Goal: Task Accomplishment & Management: Manage account settings

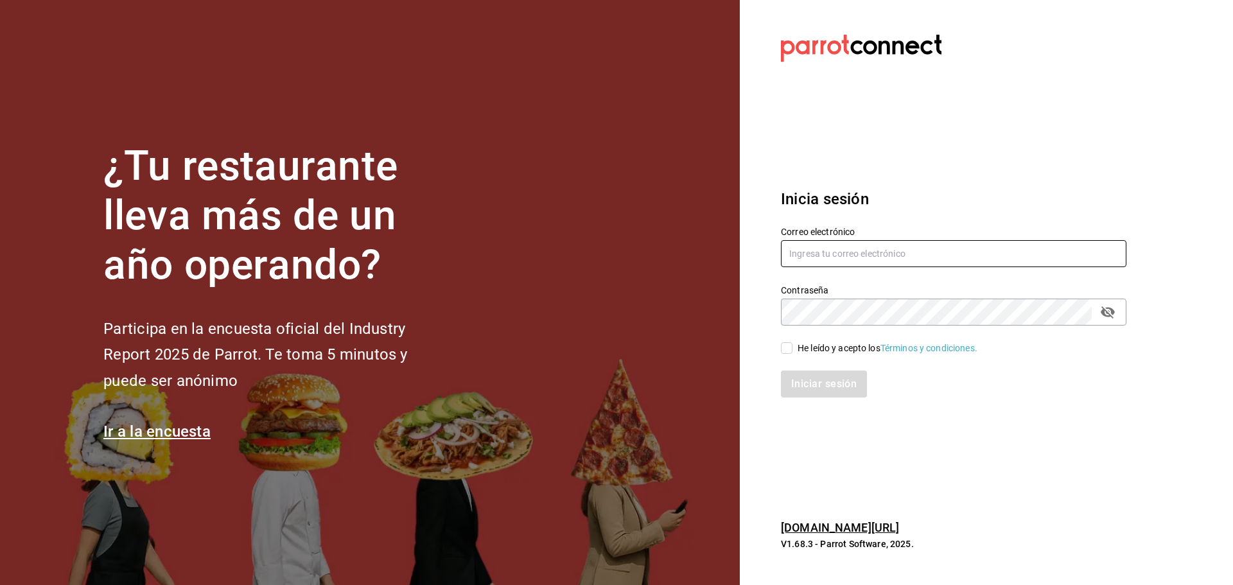
type input "laura_sampayo65@hotmail.com"
click at [788, 353] on input "He leído y acepto los Términos y condiciones." at bounding box center [787, 348] width 12 height 12
checkbox input "true"
click at [803, 374] on button "Iniciar sesión" at bounding box center [824, 384] width 87 height 27
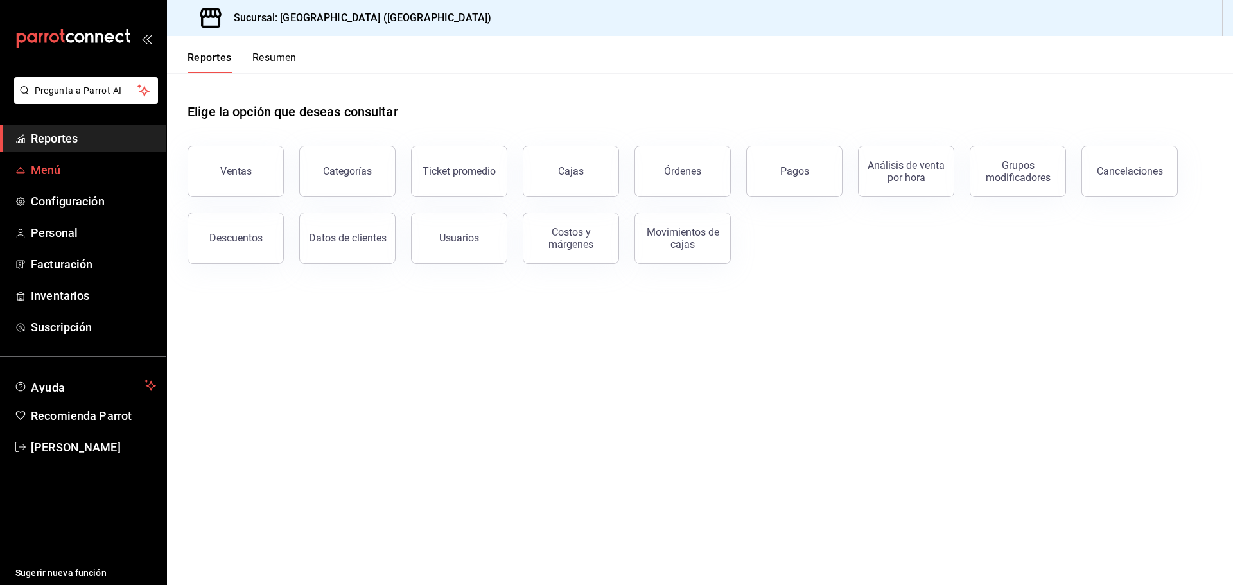
click at [39, 172] on span "Menú" at bounding box center [93, 169] width 125 height 17
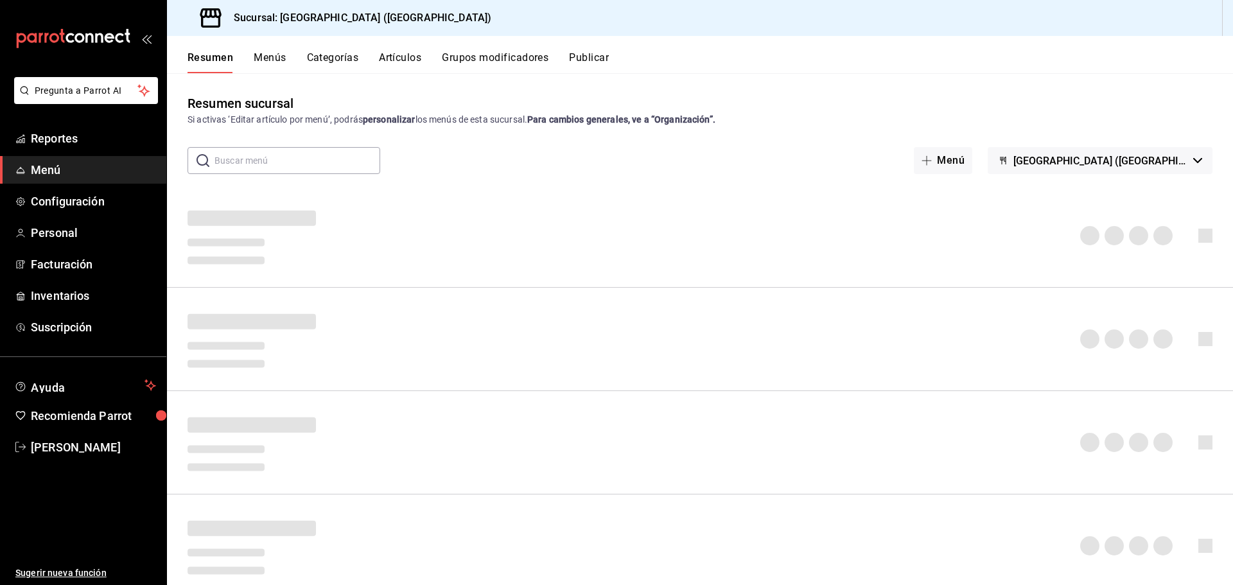
click at [408, 57] on button "Artículos" at bounding box center [400, 62] width 42 height 22
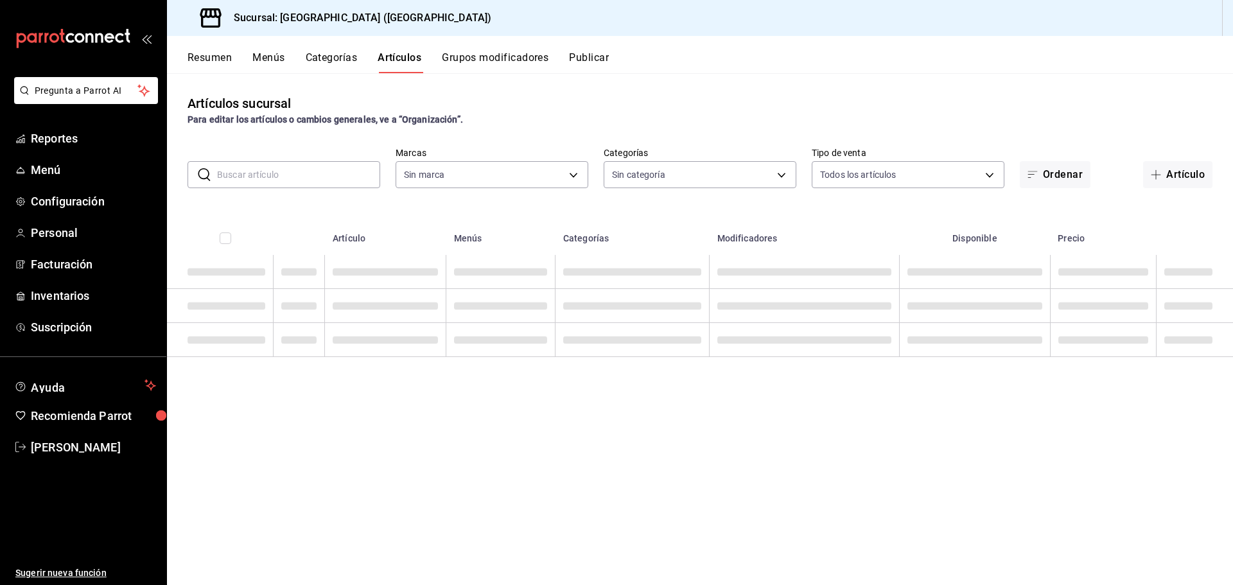
type input "c5b0ed81-af66-4c2d-afb4-f59aa1ecca2b"
click at [277, 172] on input "text" at bounding box center [298, 175] width 163 height 26
type input "8c3fc7fb-afc8-4fcf-a35f-97b25a26b173,d858cdb4-7991-4d76-a946-9f508960b44e,730af…"
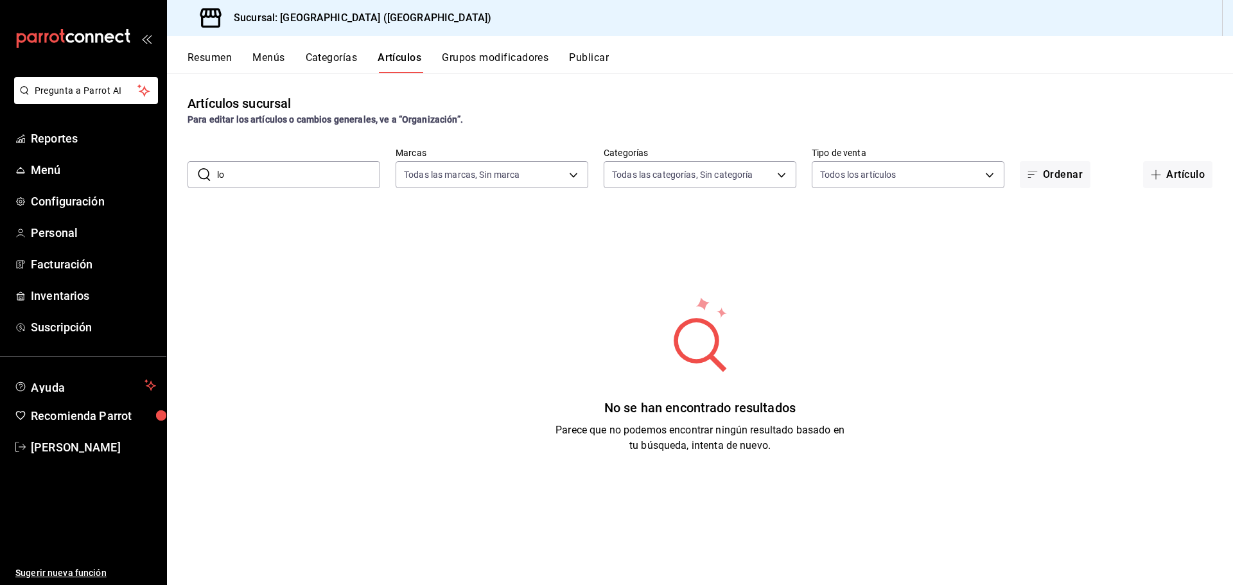
type input "l"
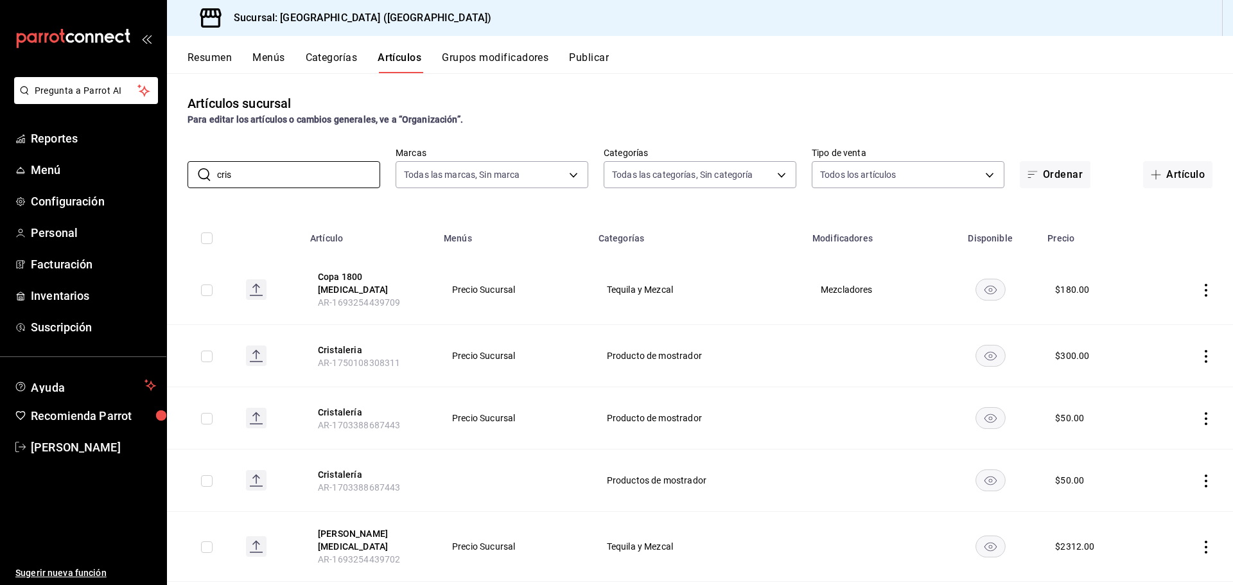
type input "cris"
click at [1200, 416] on icon "actions" at bounding box center [1206, 418] width 13 height 13
click at [1169, 438] on span "Editar" at bounding box center [1157, 439] width 33 height 13
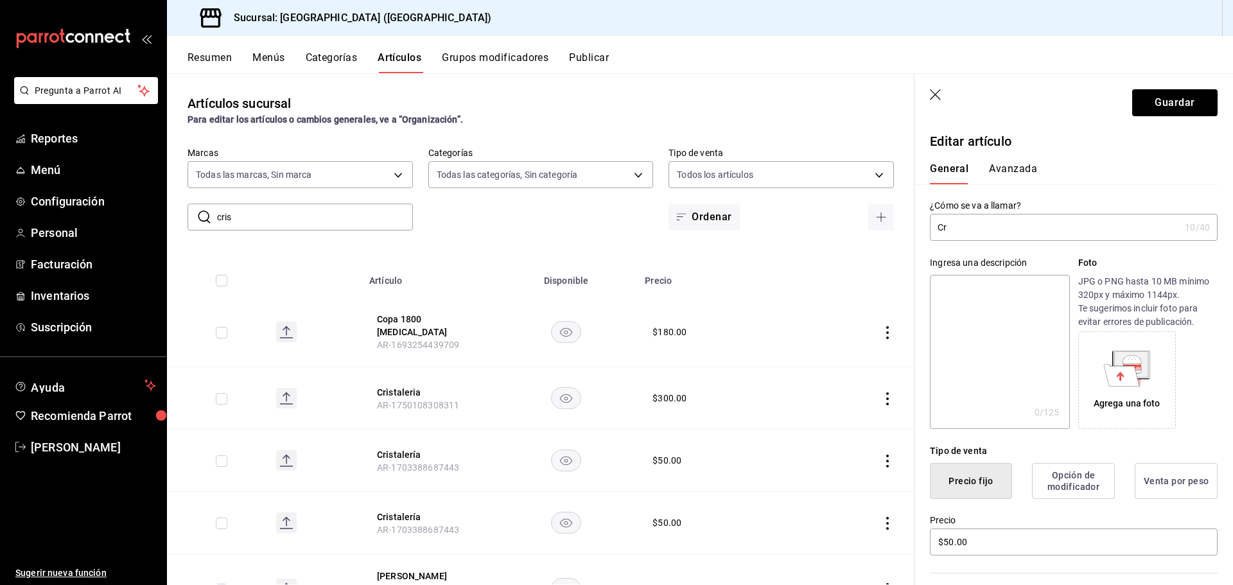
type input "C"
type input "Plato"
drag, startPoint x: 987, startPoint y: 552, endPoint x: 864, endPoint y: 546, distance: 123.4
click at [864, 546] on main "Artículos sucursal Para editar los artículos o cambios generales, ve a “Organiz…" at bounding box center [700, 329] width 1066 height 512
type input "$100.00"
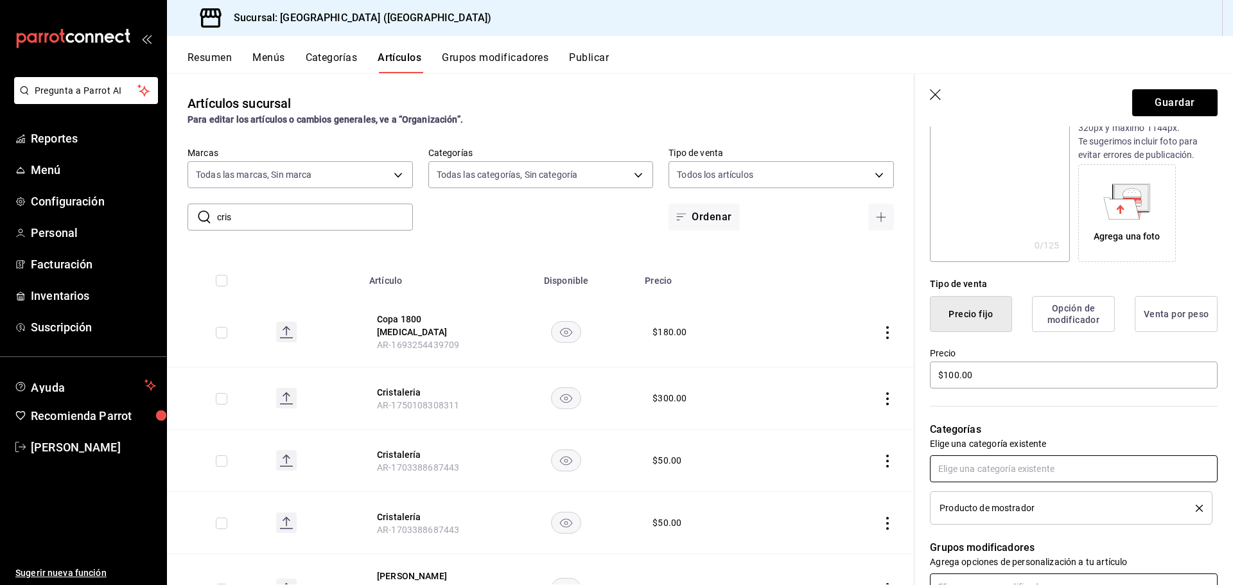
scroll to position [163, 0]
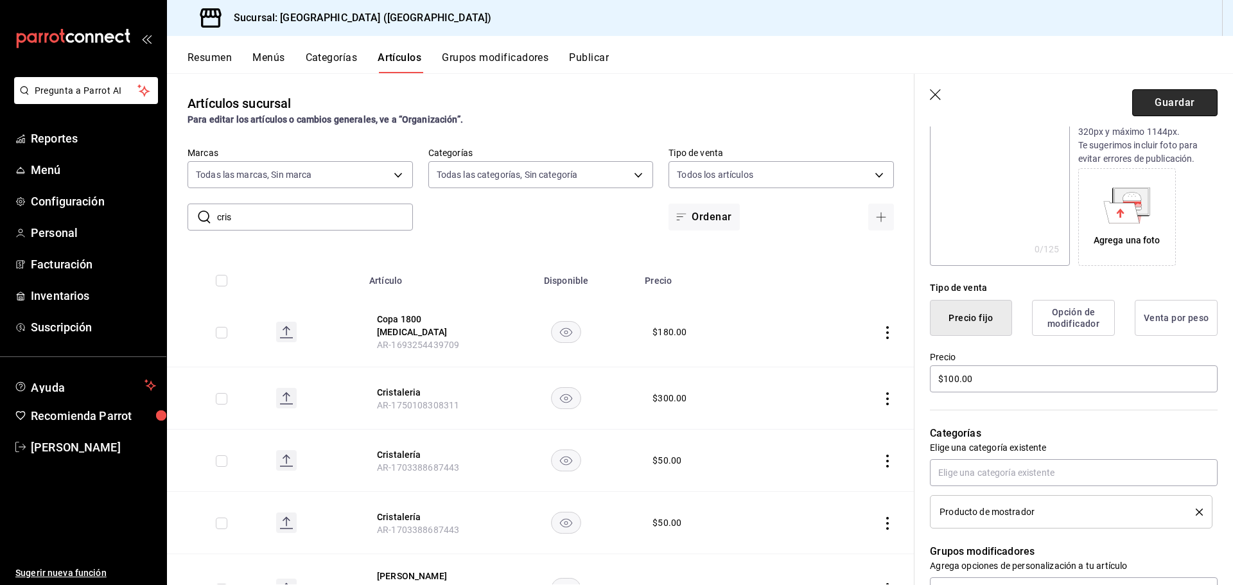
click at [1173, 112] on button "Guardar" at bounding box center [1174, 102] width 85 height 27
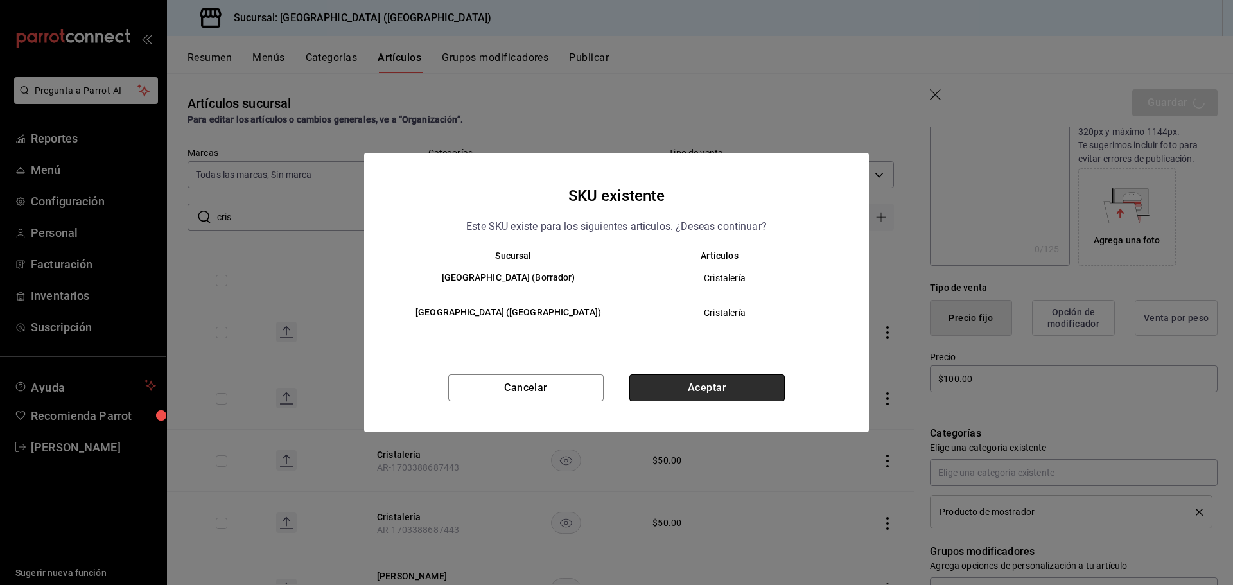
click at [678, 393] on button "Aceptar" at bounding box center [706, 387] width 155 height 27
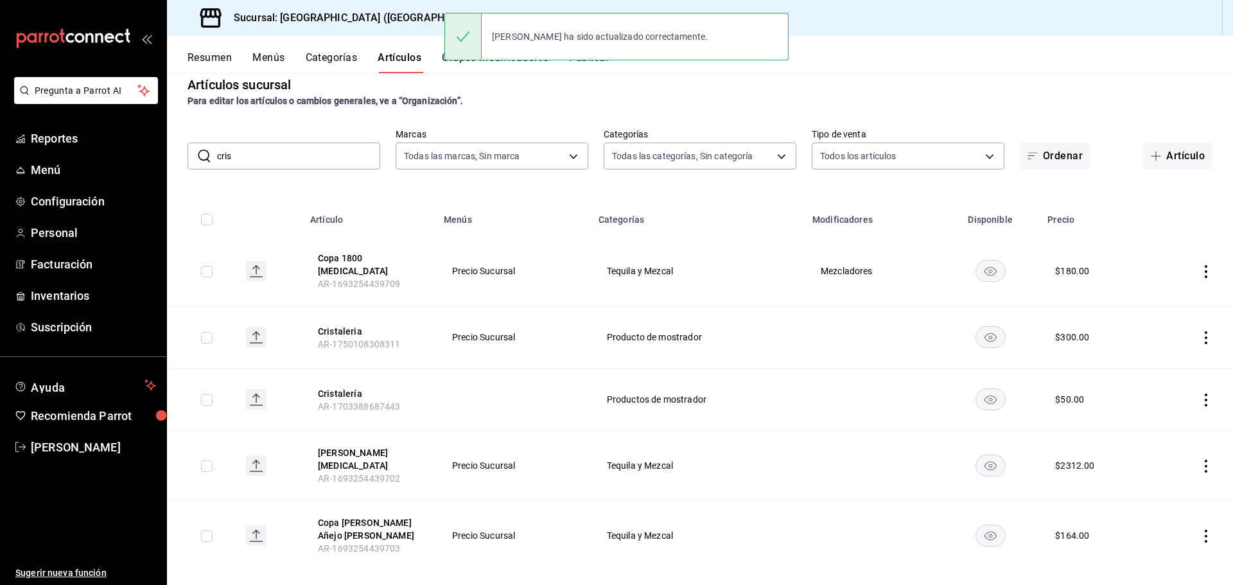
scroll to position [28, 0]
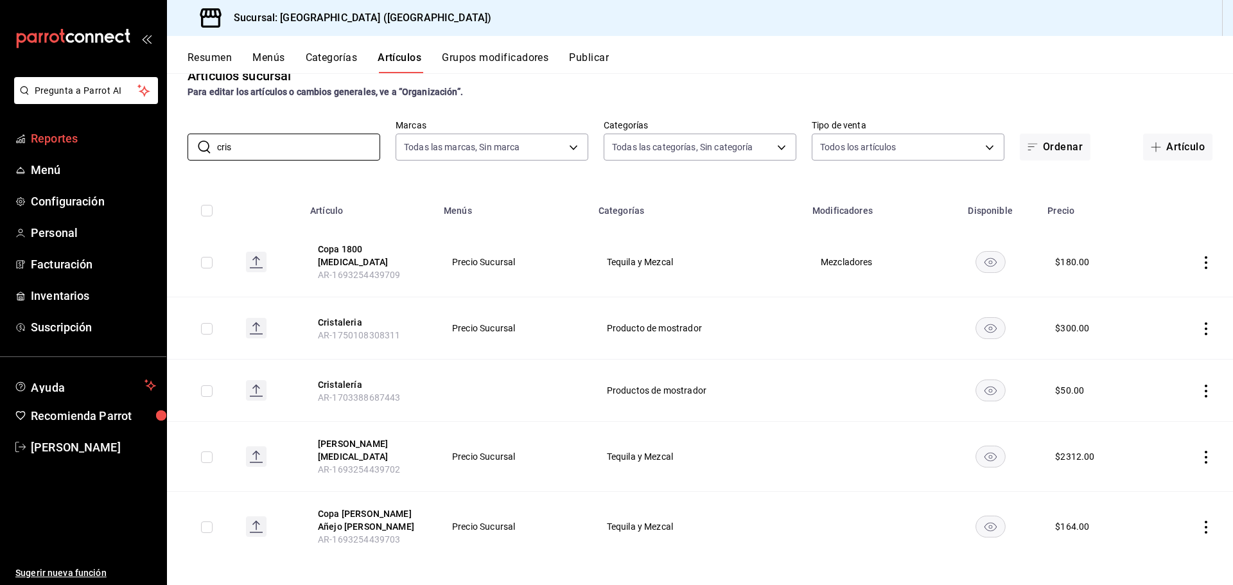
drag, startPoint x: 331, startPoint y: 148, endPoint x: 0, endPoint y: 128, distance: 332.0
click at [33, 143] on div "Pregunta a Parrot AI Reportes Menú Configuración Personal Facturación Inventari…" at bounding box center [616, 292] width 1233 height 585
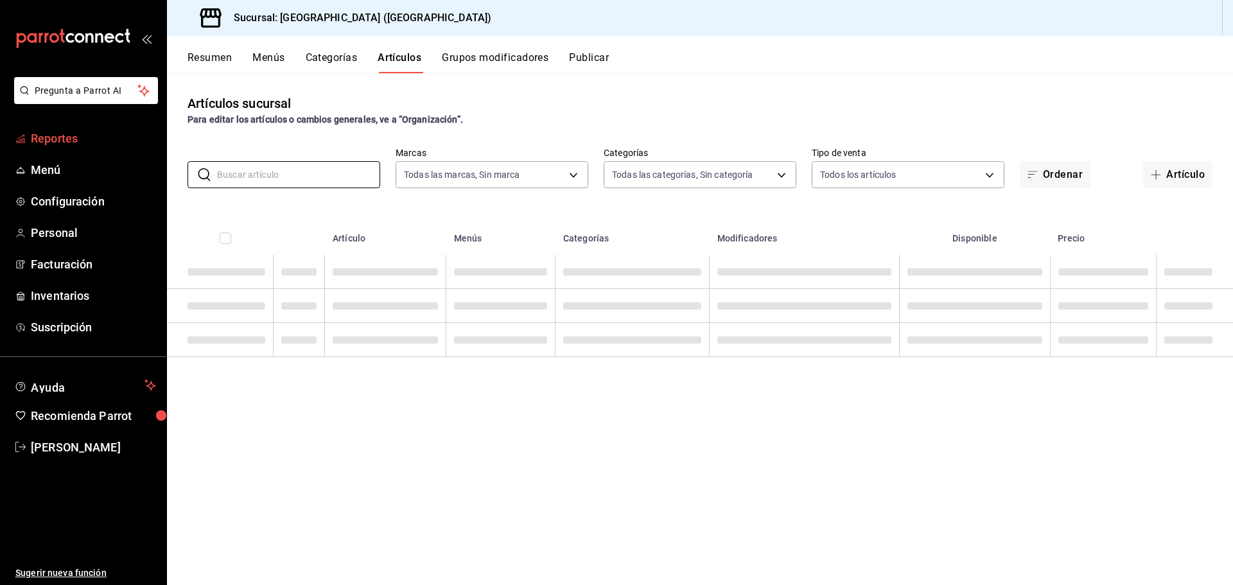
scroll to position [0, 0]
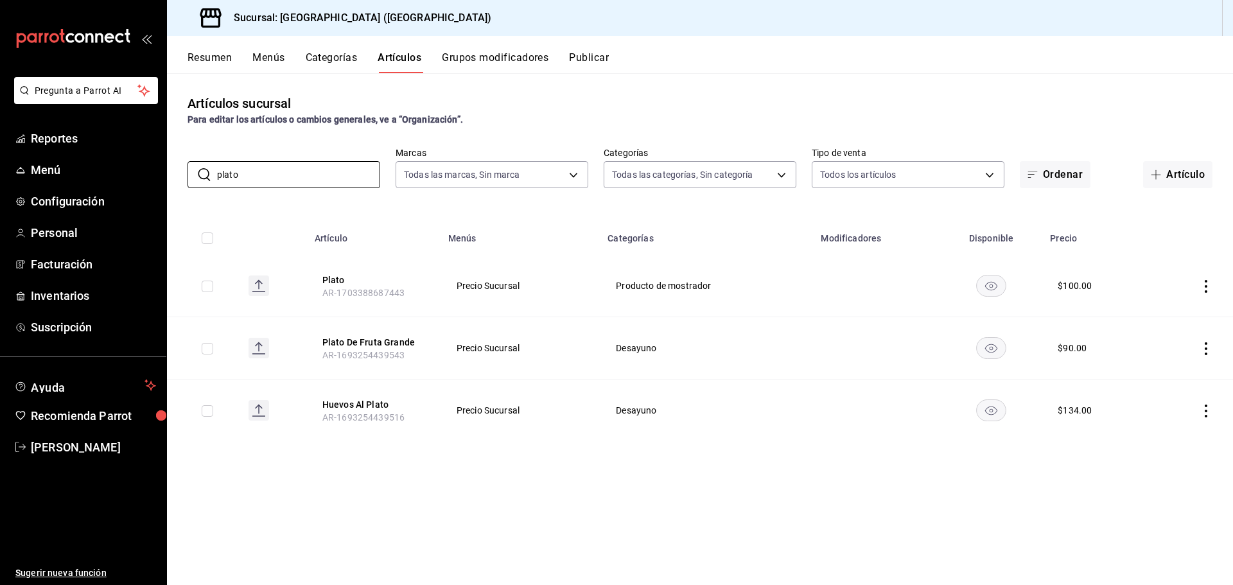
type input "plato"
